Goal: Complete application form

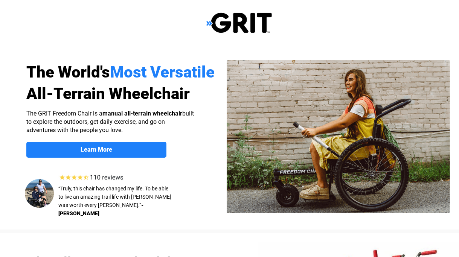
select select "US"
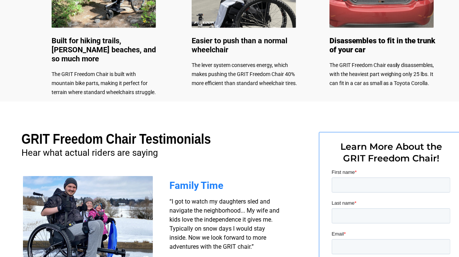
scroll to position [527, 0]
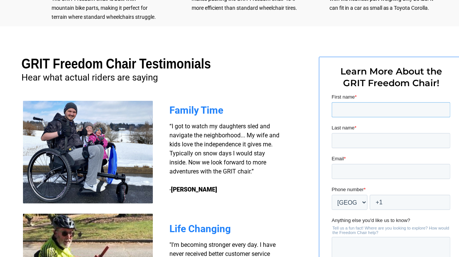
click at [340, 112] on input "First name *" at bounding box center [390, 109] width 119 height 15
type input "Clint"
click at [348, 140] on input "Last name *" at bounding box center [390, 140] width 119 height 15
type input "Wright"
click at [358, 171] on input "Email *" at bounding box center [390, 171] width 119 height 15
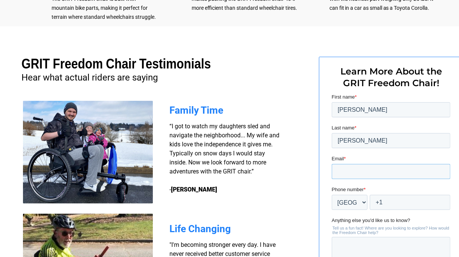
type input "c-wright@swbell.net"
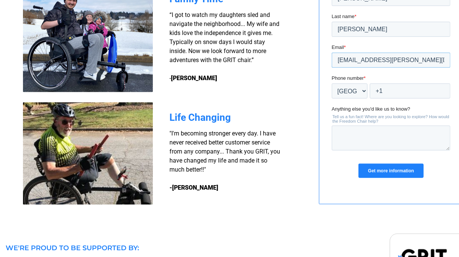
scroll to position [640, 0]
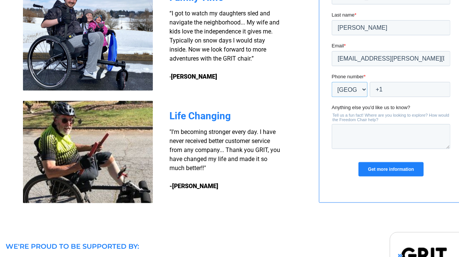
click at [345, 90] on select "* Afghanistan (‫افغانستان‬‎) Albania (Shqipëri) Algeria (‫الجزائر‬‎) American S…" at bounding box center [349, 89] width 36 height 15
click at [384, 88] on input "+1" at bounding box center [409, 89] width 81 height 15
type input "+1 08175817488"
click at [383, 170] on input "Get more information" at bounding box center [390, 170] width 65 height 14
